Goal: Check status

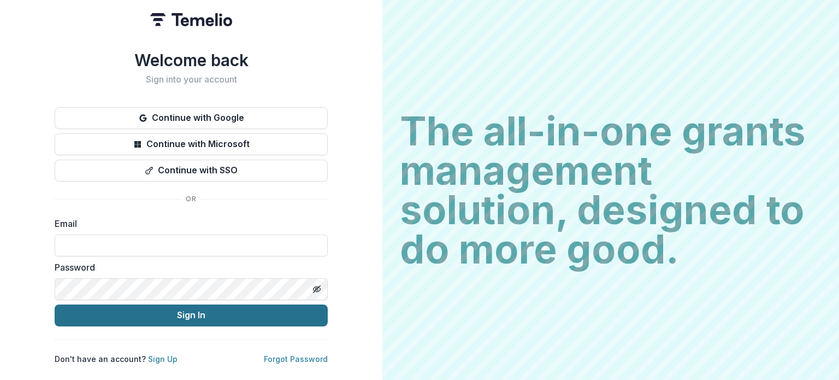
type input "**********"
click at [195, 312] on button "Sign In" at bounding box center [191, 315] width 273 height 22
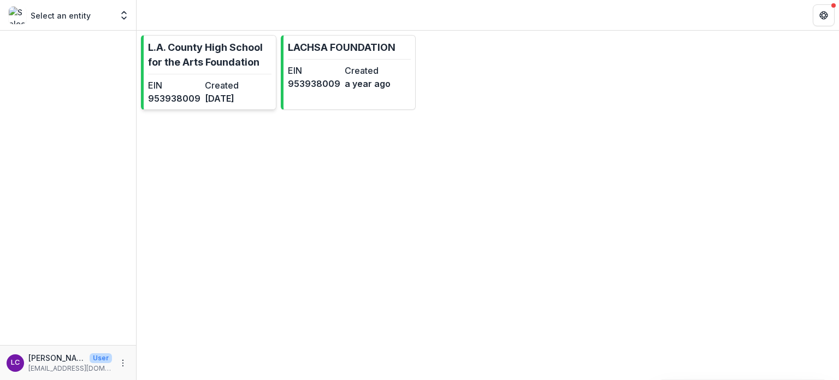
click at [227, 69] on link "L.A. County High School for the Arts Foundation EIN [US_EMPLOYER_IDENTIFICATION…" at bounding box center [208, 72] width 135 height 75
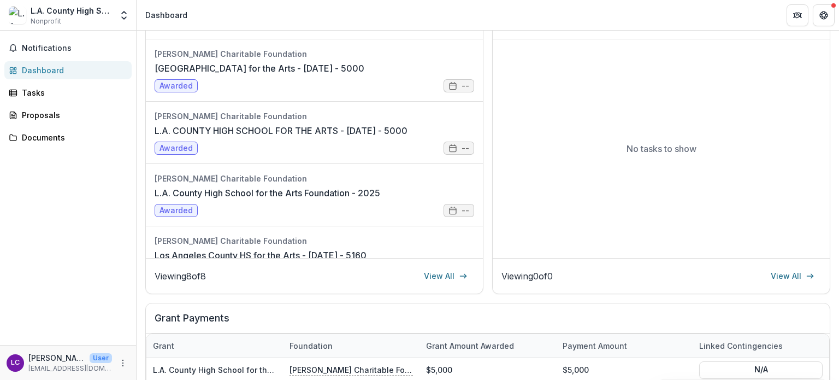
scroll to position [164, 0]
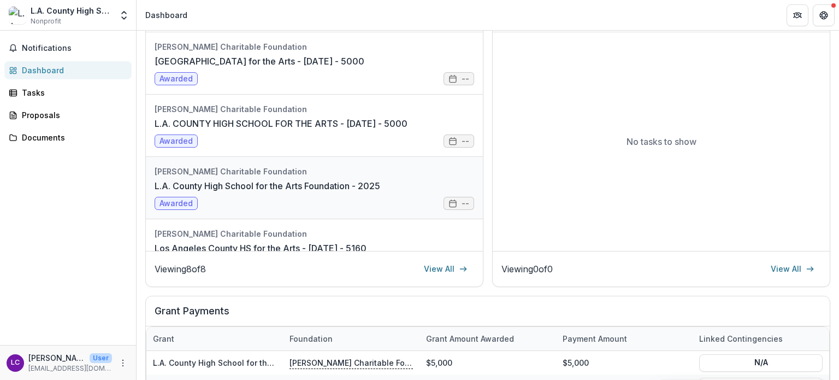
click at [293, 183] on link "L.A. County High School for the Arts Foundation - 2025" at bounding box center [268, 185] width 226 height 13
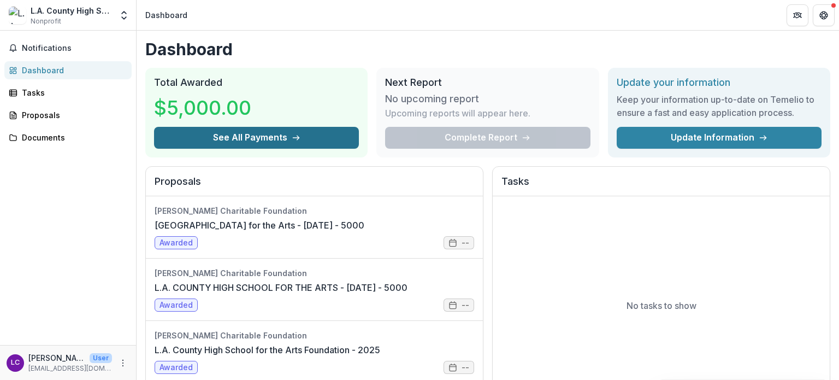
click at [250, 135] on button "See All Payments" at bounding box center [256, 138] width 205 height 22
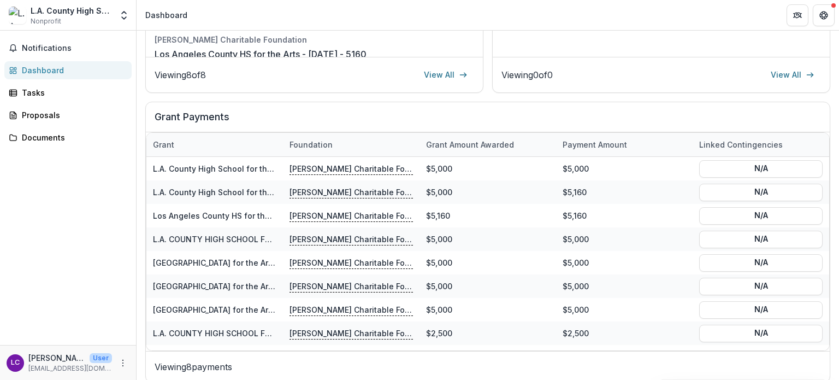
scroll to position [359, 0]
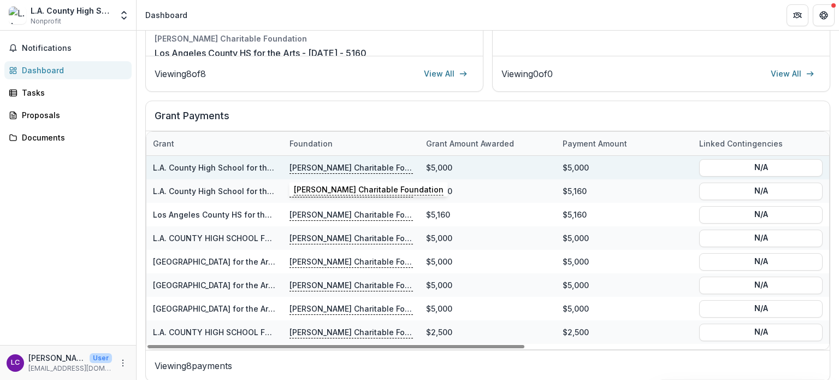
click at [303, 166] on p "[PERSON_NAME] Charitable Foundation" at bounding box center [351, 167] width 123 height 12
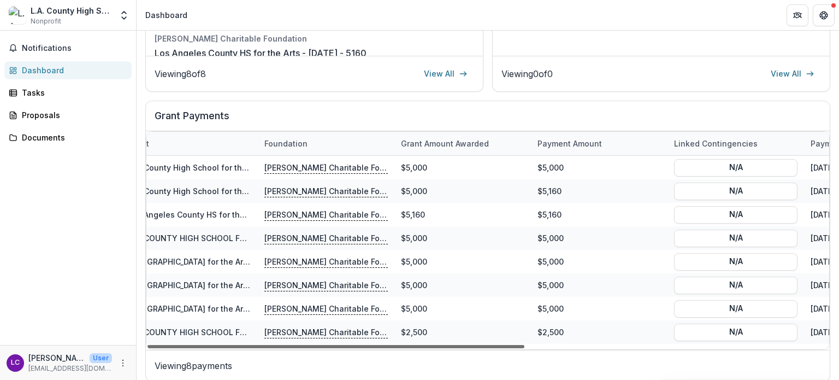
scroll to position [0, 0]
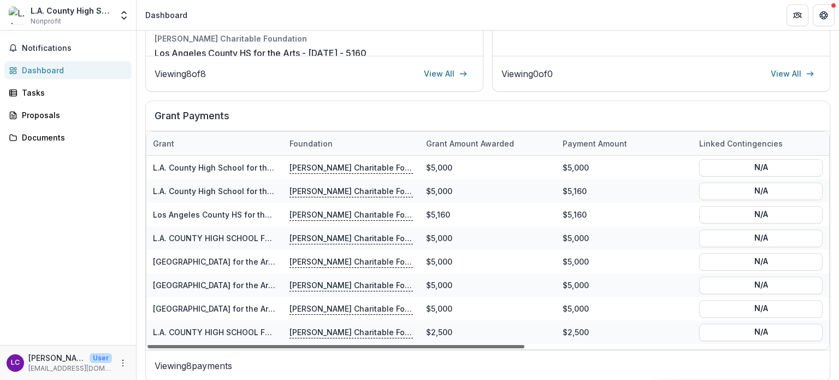
drag, startPoint x: 331, startPoint y: 345, endPoint x: 321, endPoint y: 333, distance: 15.5
click at [321, 345] on div at bounding box center [335, 346] width 377 height 3
